Goal: Transaction & Acquisition: Purchase product/service

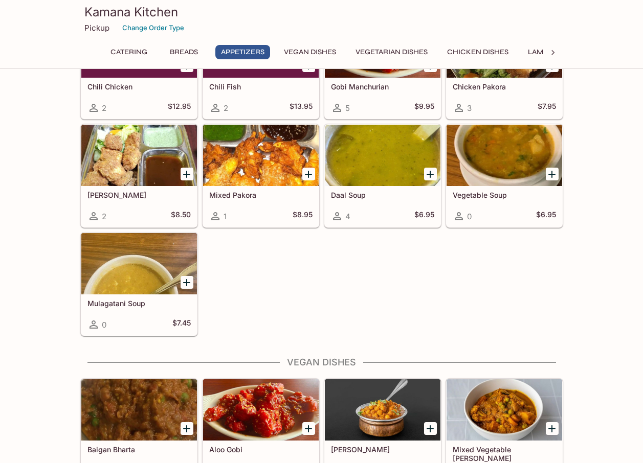
scroll to position [1125, 0]
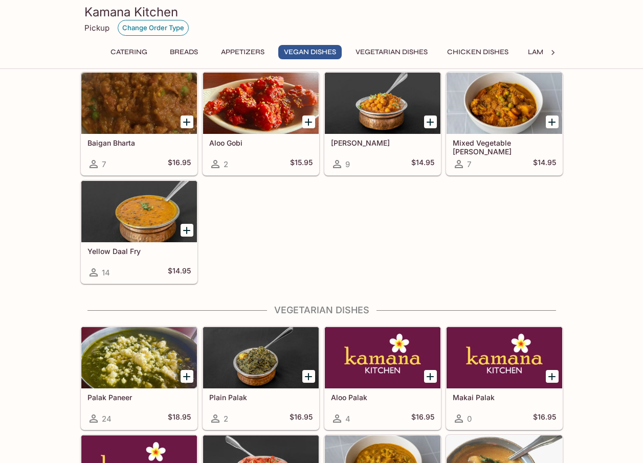
click at [163, 25] on button "Change Order Type" at bounding box center [153, 28] width 71 height 16
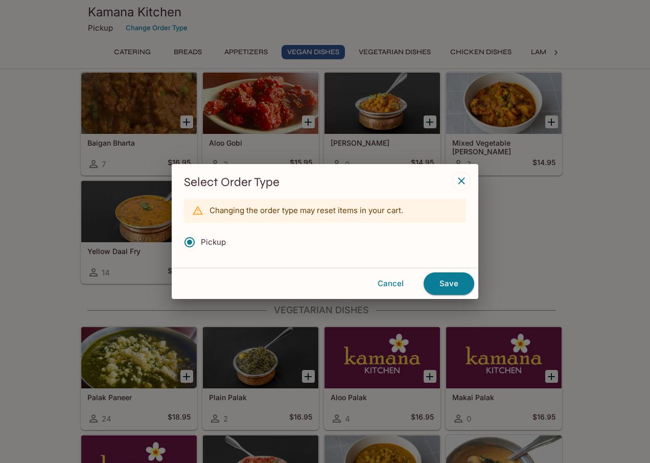
click at [465, 178] on icon "button" at bounding box center [462, 181] width 12 height 12
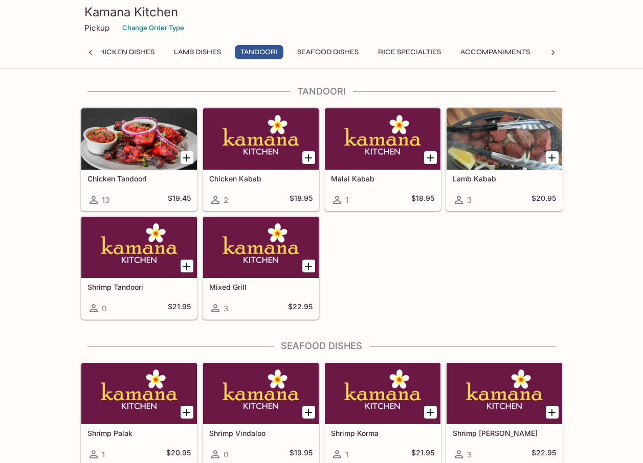
scroll to position [2301, 0]
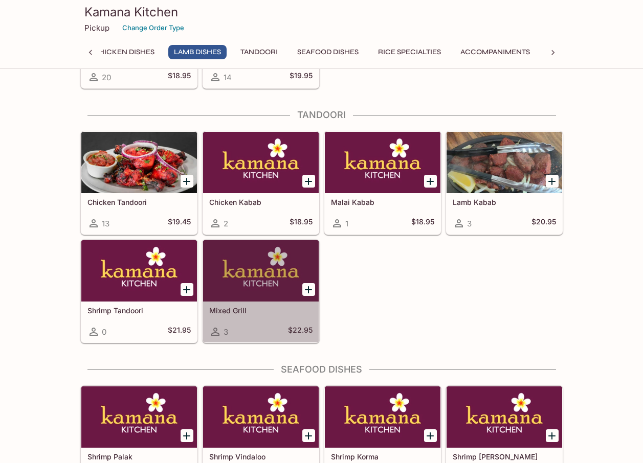
click at [251, 327] on div "3 $22.95" at bounding box center [260, 332] width 103 height 12
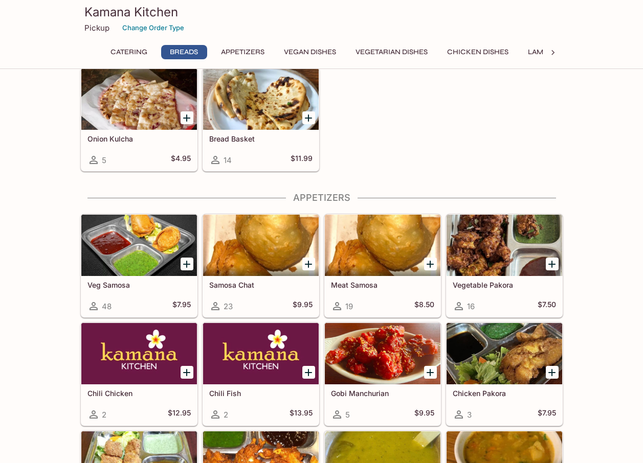
click at [257, 108] on div at bounding box center [261, 99] width 116 height 61
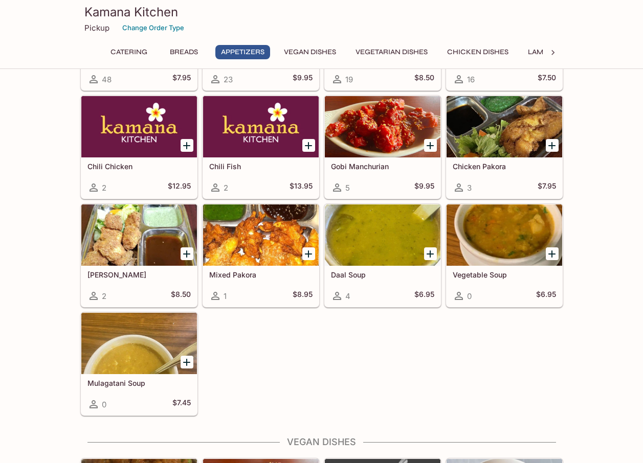
click at [253, 238] on div at bounding box center [261, 235] width 116 height 61
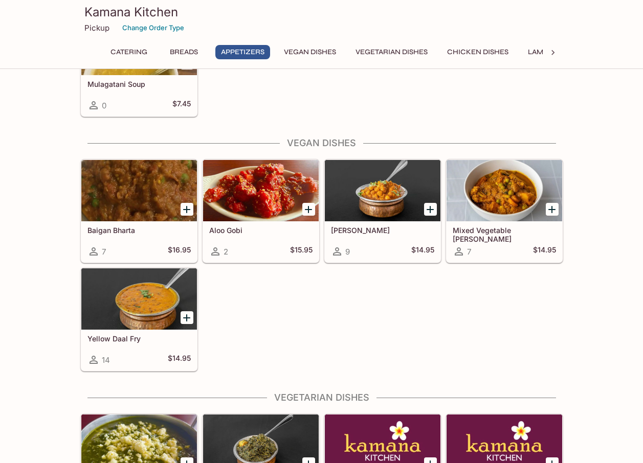
scroll to position [1045, 0]
